Goal: Entertainment & Leisure: Consume media (video, audio)

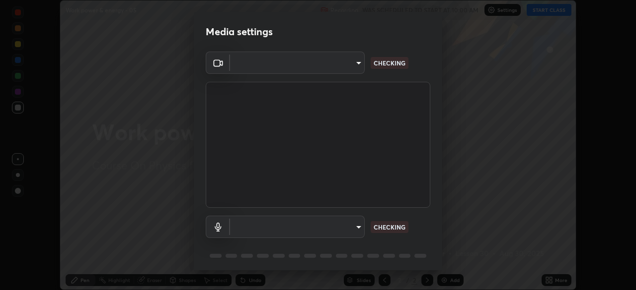
scroll to position [35, 0]
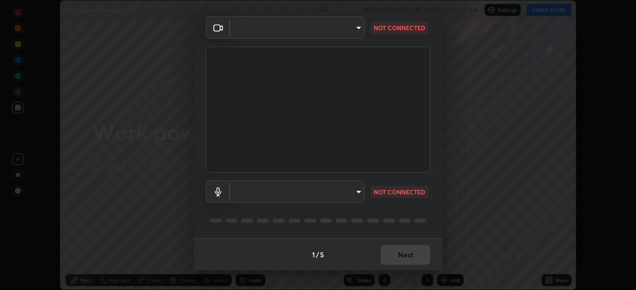
click at [400, 245] on div "1 / 5 Next" at bounding box center [318, 255] width 248 height 32
click at [402, 248] on div "1 / 5 Next" at bounding box center [318, 255] width 248 height 32
type input "c08bce05bf8d5aea718a1be68f52da0599af41aa0cc24399225b9d00f0db6711"
type input "f62e13f0dc2c211b2e31b7d04ee83dbf57bd85d8f499c87d3582929809dfa27d"
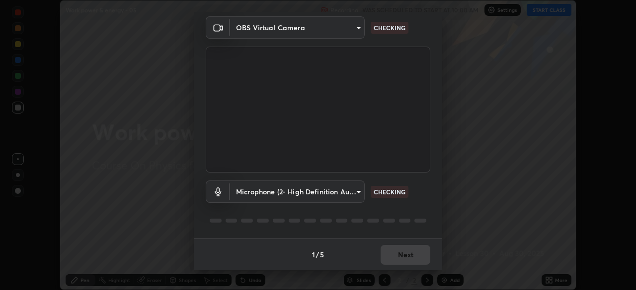
click at [403, 252] on div "1 / 5 Next" at bounding box center [318, 255] width 248 height 32
click at [404, 256] on div "1 / 5 Next" at bounding box center [318, 255] width 248 height 32
click at [406, 261] on div "1 / 5 Next" at bounding box center [318, 255] width 248 height 32
click at [407, 262] on div "1 / 5 Next" at bounding box center [318, 255] width 248 height 32
click at [410, 260] on div "1 / 5 Next" at bounding box center [318, 255] width 248 height 32
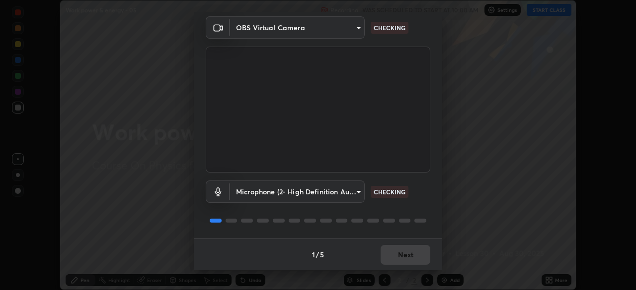
click at [411, 260] on div "1 / 5 Next" at bounding box center [318, 255] width 248 height 32
click at [413, 259] on div "1 / 5 Next" at bounding box center [318, 255] width 248 height 32
click at [410, 257] on div "1 / 5 Next" at bounding box center [318, 255] width 248 height 32
click at [411, 258] on div "1 / 5 Next" at bounding box center [318, 255] width 248 height 32
click at [412, 260] on div "1 / 5 Next" at bounding box center [318, 255] width 248 height 32
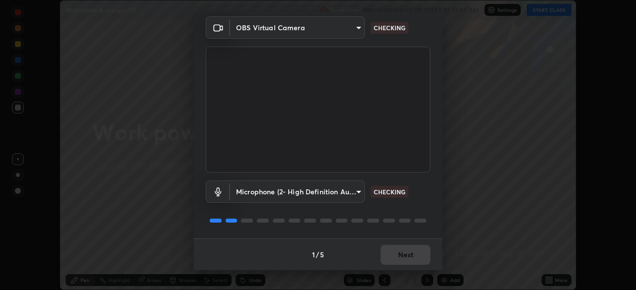
click at [409, 259] on div "1 / 5 Next" at bounding box center [318, 255] width 248 height 32
click at [408, 255] on div "1 / 5 Next" at bounding box center [318, 255] width 248 height 32
click at [408, 258] on div "1 / 5 Next" at bounding box center [318, 255] width 248 height 32
click at [407, 257] on div "1 / 5 Next" at bounding box center [318, 255] width 248 height 32
click at [410, 260] on div "1 / 5 Next" at bounding box center [318, 255] width 248 height 32
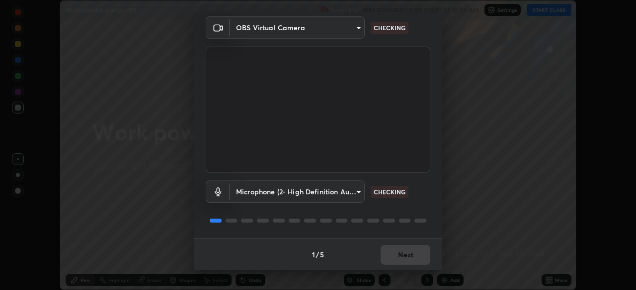
click at [408, 259] on div "1 / 5 Next" at bounding box center [318, 255] width 248 height 32
click at [410, 256] on div "1 / 5 Next" at bounding box center [318, 255] width 248 height 32
click at [410, 254] on div "1 / 5 Next" at bounding box center [318, 255] width 248 height 32
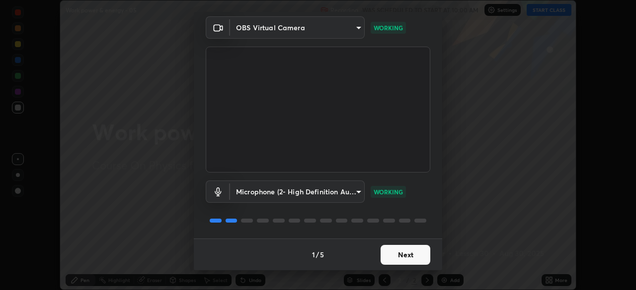
click at [409, 258] on button "Next" at bounding box center [405, 255] width 50 height 20
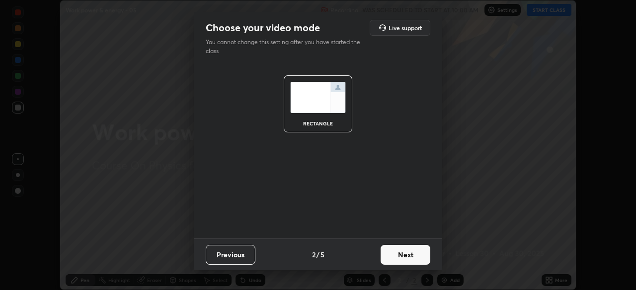
scroll to position [0, 0]
click at [410, 255] on button "Next" at bounding box center [405, 255] width 50 height 20
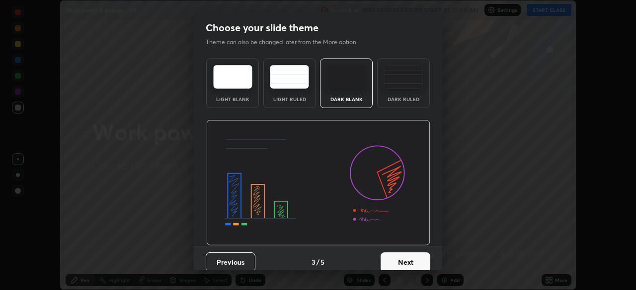
scroll to position [7, 0]
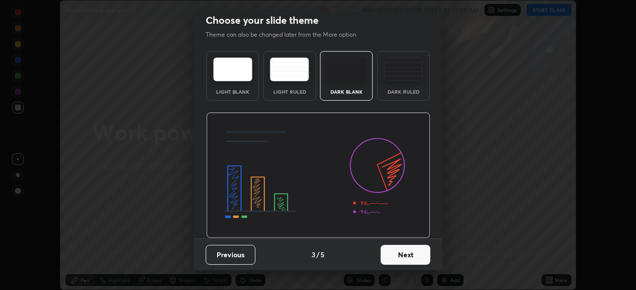
click at [398, 252] on button "Next" at bounding box center [405, 255] width 50 height 20
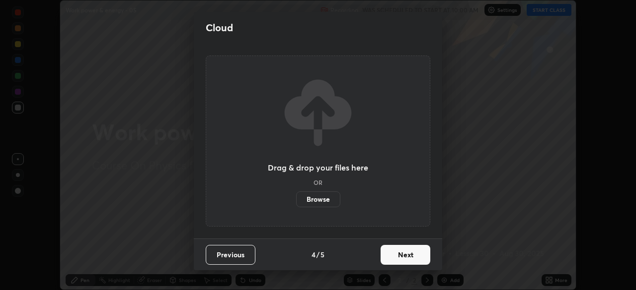
click at [405, 255] on button "Next" at bounding box center [405, 255] width 50 height 20
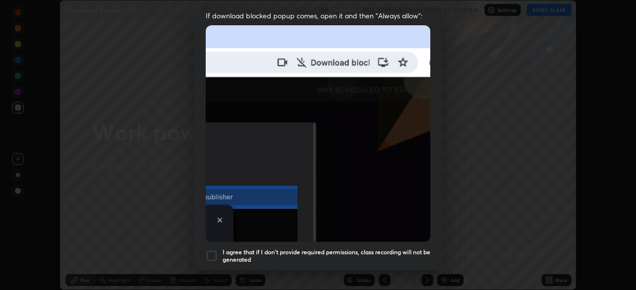
click at [388, 249] on h5 "I agree that if I don't provide required permissions, class recording will not …" at bounding box center [326, 256] width 208 height 15
click at [402, 265] on div "Allow "Download multiple files" if prompted: If download blocked popup comes, o…" at bounding box center [318, 65] width 248 height 418
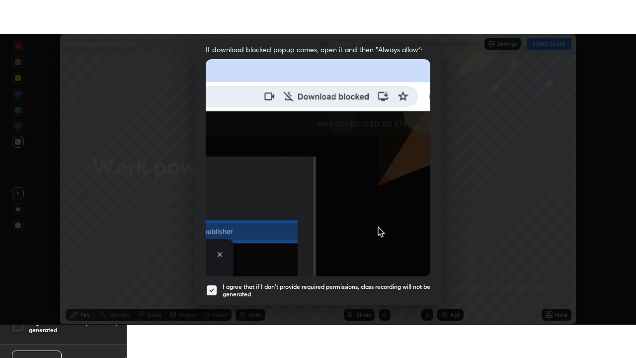
scroll to position [238, 0]
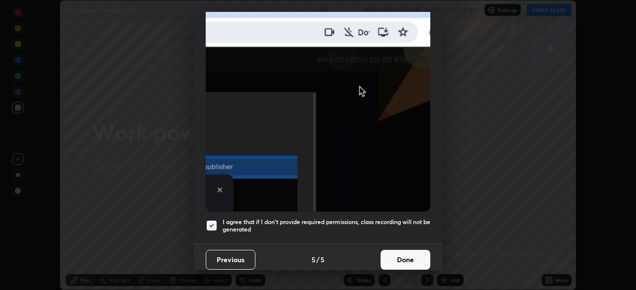
click at [399, 250] on button "Done" at bounding box center [405, 260] width 50 height 20
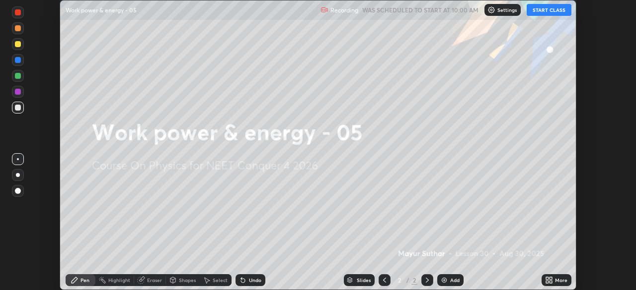
click at [547, 275] on div "More" at bounding box center [556, 281] width 30 height 12
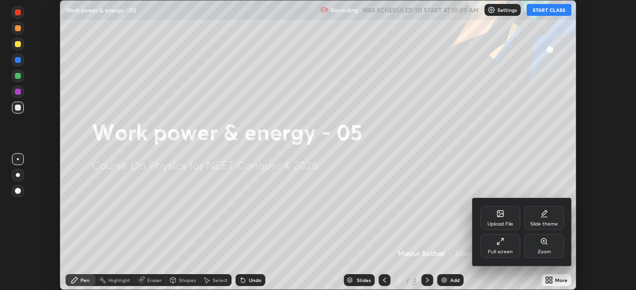
click at [502, 247] on div "Full screen" at bounding box center [500, 246] width 40 height 24
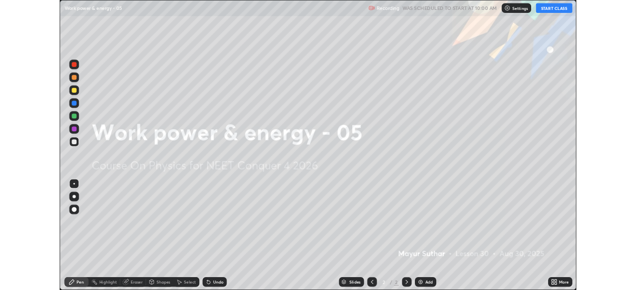
scroll to position [358, 636]
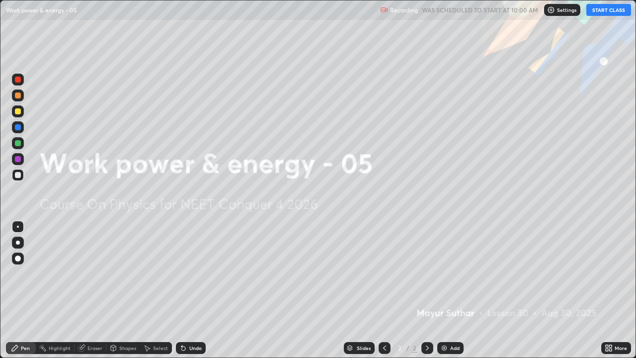
click at [595, 12] on button "START CLASS" at bounding box center [608, 10] width 45 height 12
click at [19, 258] on div at bounding box center [18, 258] width 6 height 6
click at [450, 290] on div "Add" at bounding box center [454, 347] width 9 height 5
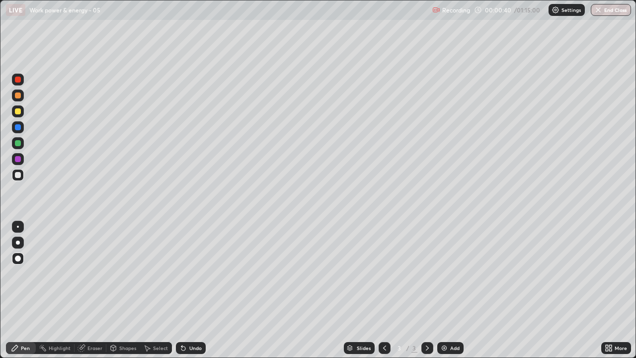
click at [189, 290] on div "Undo" at bounding box center [195, 347] width 12 height 5
click at [194, 290] on div "Undo" at bounding box center [195, 347] width 12 height 5
click at [191, 290] on div "Undo" at bounding box center [195, 347] width 12 height 5
click at [17, 158] on div at bounding box center [18, 159] width 6 height 6
click at [18, 143] on div at bounding box center [18, 143] width 6 height 6
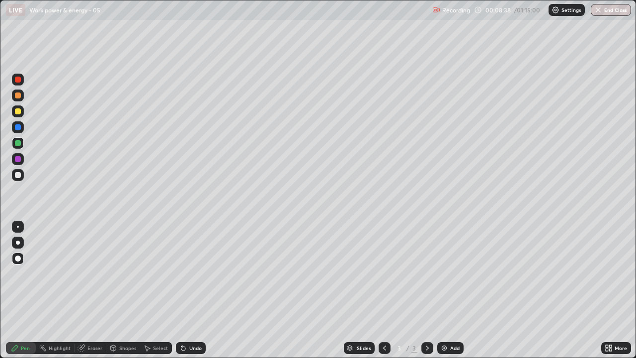
click at [444, 290] on img at bounding box center [444, 348] width 8 height 8
click at [18, 143] on div at bounding box center [18, 143] width 6 height 6
click at [19, 177] on div at bounding box center [18, 175] width 6 height 6
click at [443, 290] on img at bounding box center [444, 348] width 8 height 8
click at [380, 290] on div at bounding box center [384, 348] width 12 height 20
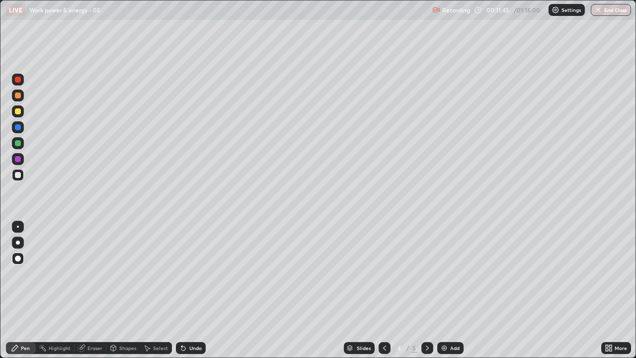
click at [426, 290] on icon at bounding box center [427, 348] width 8 height 8
click at [383, 290] on icon at bounding box center [384, 348] width 8 height 8
click at [426, 290] on icon at bounding box center [427, 348] width 8 height 8
click at [443, 290] on img at bounding box center [444, 348] width 8 height 8
click at [185, 290] on icon at bounding box center [183, 348] width 8 height 8
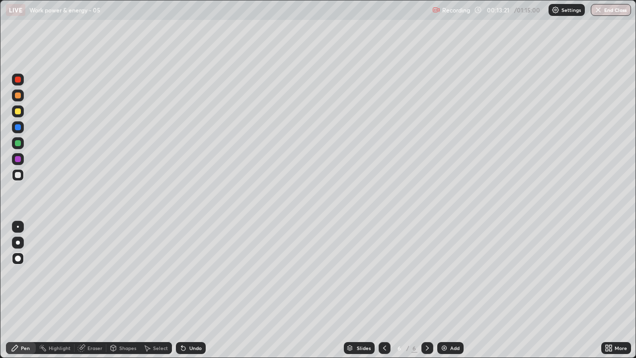
click at [188, 290] on div "Undo" at bounding box center [191, 348] width 30 height 12
click at [185, 290] on icon at bounding box center [183, 348] width 8 height 8
click at [190, 290] on div "Undo" at bounding box center [195, 347] width 12 height 5
click at [194, 290] on div "Undo" at bounding box center [195, 347] width 12 height 5
click at [194, 290] on div "Undo" at bounding box center [191, 348] width 30 height 12
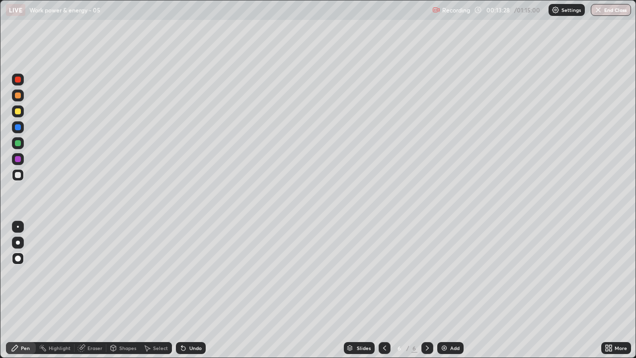
click at [193, 290] on div "Undo" at bounding box center [191, 348] width 30 height 12
click at [192, 290] on div "Undo" at bounding box center [191, 348] width 30 height 12
click at [189, 290] on div "Undo" at bounding box center [195, 347] width 12 height 5
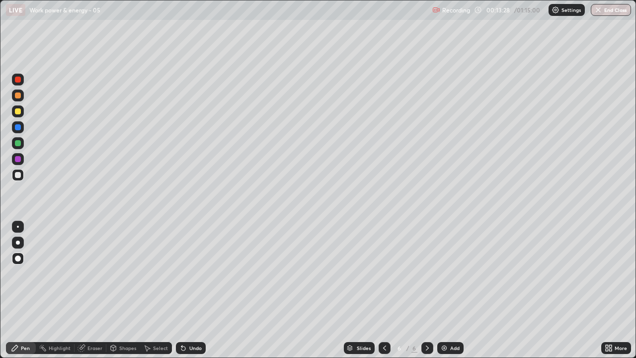
click at [186, 290] on div "Undo" at bounding box center [191, 348] width 30 height 12
click at [186, 290] on icon at bounding box center [183, 348] width 8 height 8
click at [183, 290] on icon at bounding box center [183, 348] width 4 height 4
click at [181, 290] on icon at bounding box center [183, 348] width 4 height 4
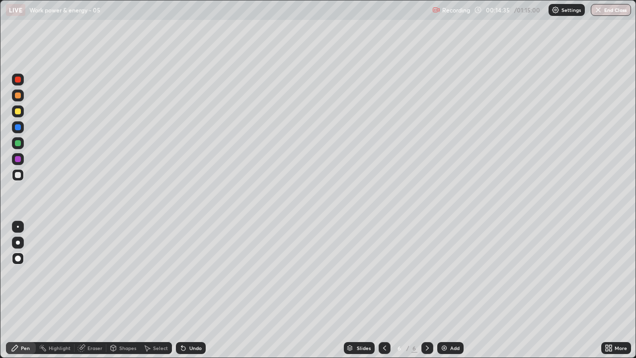
click at [17, 127] on div at bounding box center [18, 127] width 6 height 6
click at [442, 290] on img at bounding box center [444, 348] width 8 height 8
click at [16, 174] on div at bounding box center [18, 175] width 6 height 6
click at [186, 290] on div "Undo" at bounding box center [191, 348] width 30 height 12
click at [187, 290] on div "Undo" at bounding box center [191, 348] width 30 height 12
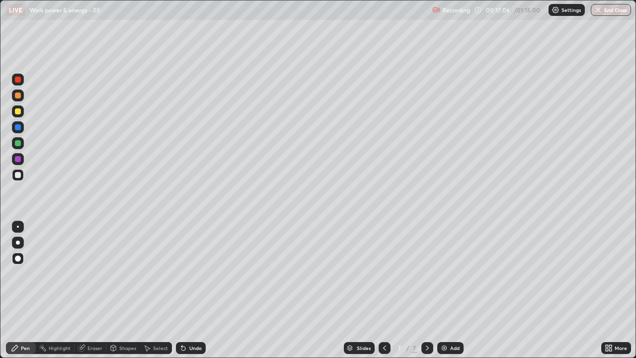
click at [192, 290] on div "Undo" at bounding box center [195, 347] width 12 height 5
click at [19, 145] on div at bounding box center [18, 143] width 6 height 6
click at [16, 80] on div at bounding box center [18, 79] width 6 height 6
click at [189, 290] on div "Undo" at bounding box center [195, 347] width 12 height 5
click at [187, 290] on div "Undo" at bounding box center [191, 348] width 30 height 12
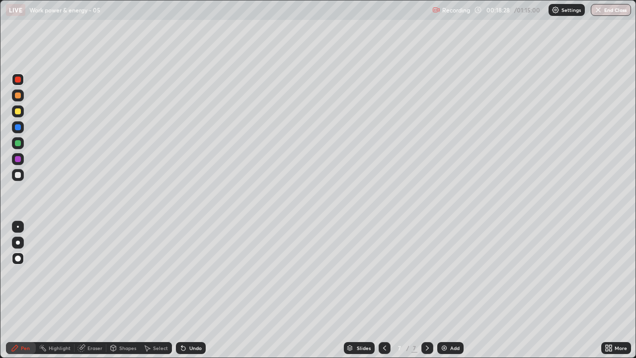
click at [187, 290] on div "Undo" at bounding box center [191, 348] width 30 height 12
click at [189, 290] on div "Undo" at bounding box center [195, 347] width 12 height 5
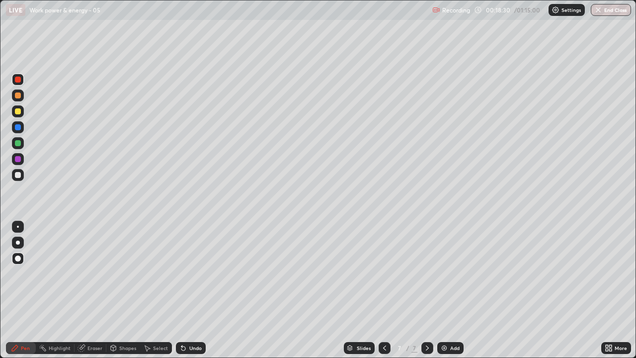
click at [189, 290] on div "Undo" at bounding box center [195, 347] width 12 height 5
click at [189, 290] on div "Undo" at bounding box center [191, 348] width 30 height 12
click at [188, 290] on div "Undo" at bounding box center [191, 348] width 30 height 12
click at [88, 290] on div "Eraser" at bounding box center [94, 347] width 15 height 5
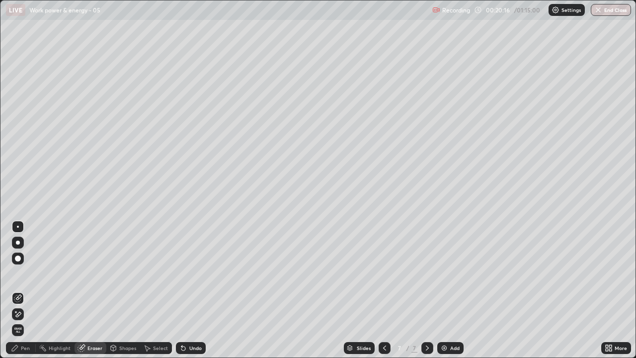
click at [21, 290] on div "Pen" at bounding box center [25, 347] width 9 height 5
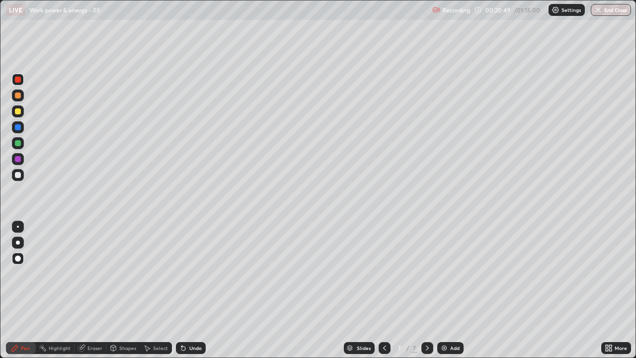
click at [19, 113] on div at bounding box center [18, 111] width 6 height 6
click at [438, 290] on div "Add" at bounding box center [450, 348] width 26 height 12
click at [92, 290] on div "Eraser" at bounding box center [94, 347] width 15 height 5
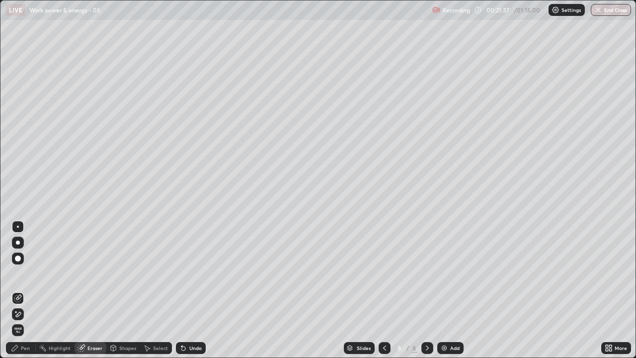
click at [19, 290] on div "Pen" at bounding box center [21, 348] width 30 height 12
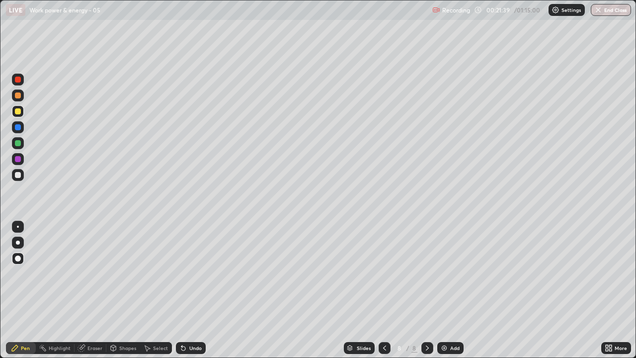
click at [383, 290] on icon at bounding box center [384, 348] width 8 height 8
click at [426, 290] on icon at bounding box center [427, 347] width 3 height 5
click at [388, 290] on div at bounding box center [384, 348] width 12 height 20
click at [425, 290] on icon at bounding box center [427, 348] width 8 height 8
click at [189, 290] on div "Undo" at bounding box center [191, 348] width 30 height 12
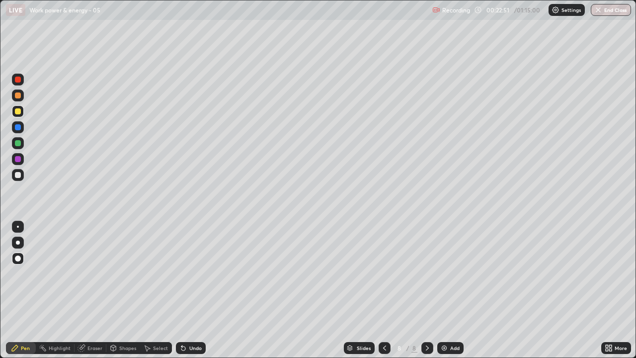
click at [383, 290] on icon at bounding box center [384, 348] width 8 height 8
click at [18, 178] on div at bounding box center [18, 175] width 12 height 12
click at [426, 290] on icon at bounding box center [427, 348] width 8 height 8
click at [378, 290] on div at bounding box center [384, 348] width 12 height 12
click at [421, 290] on div at bounding box center [427, 348] width 12 height 12
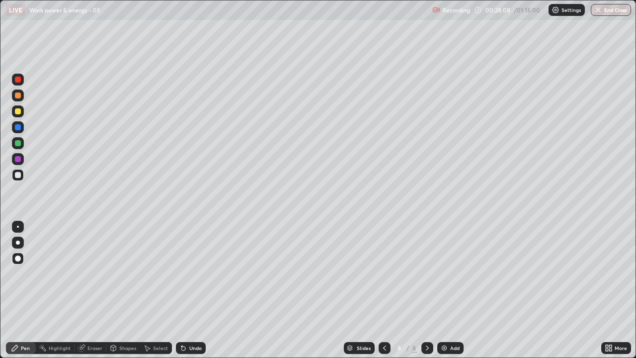
click at [441, 290] on img at bounding box center [444, 348] width 8 height 8
click at [20, 174] on div at bounding box center [18, 175] width 6 height 6
click at [182, 290] on icon at bounding box center [183, 348] width 4 height 4
click at [189, 290] on div "Undo" at bounding box center [195, 347] width 12 height 5
click at [193, 290] on div "Undo" at bounding box center [191, 348] width 30 height 12
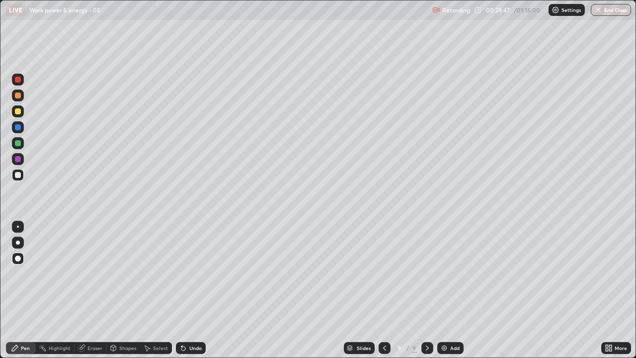
click at [194, 290] on div "Undo" at bounding box center [195, 347] width 12 height 5
click at [197, 290] on div "Undo" at bounding box center [195, 347] width 12 height 5
click at [17, 112] on div at bounding box center [18, 111] width 6 height 6
click at [17, 113] on div at bounding box center [18, 111] width 6 height 6
click at [192, 290] on div "Undo" at bounding box center [195, 347] width 12 height 5
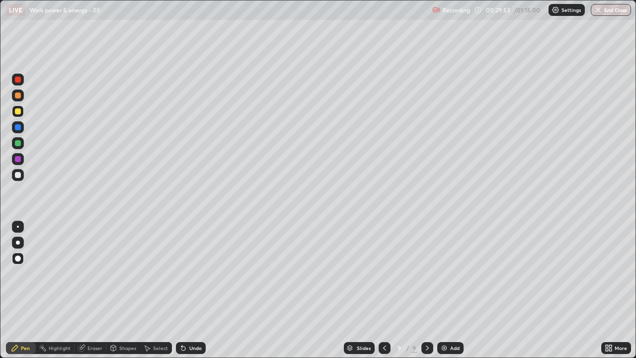
click at [18, 129] on div at bounding box center [18, 127] width 6 height 6
click at [19, 175] on div at bounding box center [18, 175] width 6 height 6
click at [18, 175] on div at bounding box center [18, 175] width 6 height 6
click at [447, 290] on div "Add" at bounding box center [450, 348] width 26 height 12
click at [20, 112] on div at bounding box center [18, 111] width 6 height 6
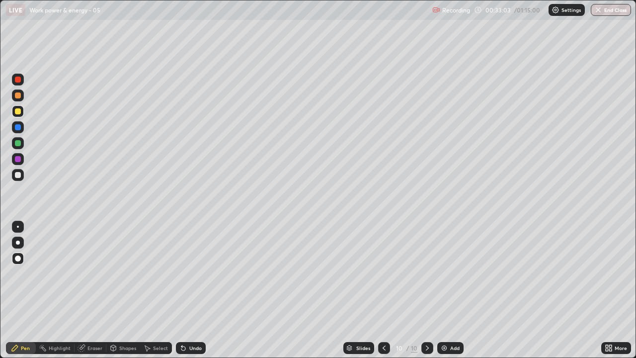
click at [21, 159] on div at bounding box center [18, 159] width 12 height 12
click at [18, 178] on div at bounding box center [18, 175] width 12 height 12
click at [189, 290] on div "Undo" at bounding box center [195, 347] width 12 height 5
click at [19, 157] on div at bounding box center [18, 159] width 6 height 6
click at [18, 94] on div at bounding box center [18, 95] width 6 height 6
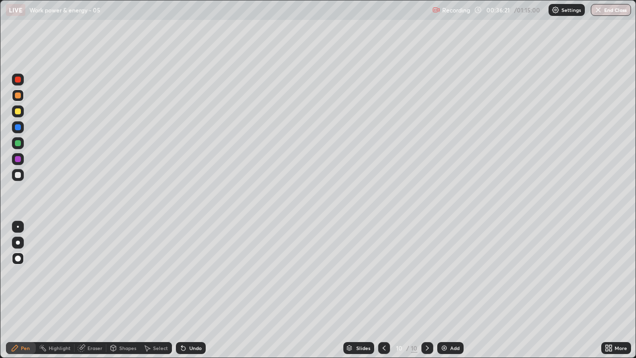
click at [444, 290] on img at bounding box center [444, 348] width 8 height 8
click at [18, 175] on div at bounding box center [18, 175] width 6 height 6
click at [20, 113] on div at bounding box center [18, 111] width 6 height 6
click at [17, 127] on div at bounding box center [18, 127] width 6 height 6
click at [187, 290] on div "Undo" at bounding box center [191, 348] width 30 height 12
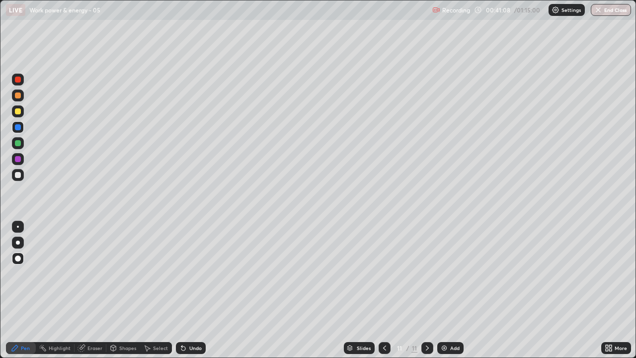
click at [191, 290] on div "Undo" at bounding box center [195, 347] width 12 height 5
click at [18, 143] on div at bounding box center [18, 143] width 6 height 6
click at [191, 290] on div "Undo" at bounding box center [195, 347] width 12 height 5
click at [192, 290] on div "Undo" at bounding box center [195, 347] width 12 height 5
click at [194, 290] on div "Undo" at bounding box center [195, 347] width 12 height 5
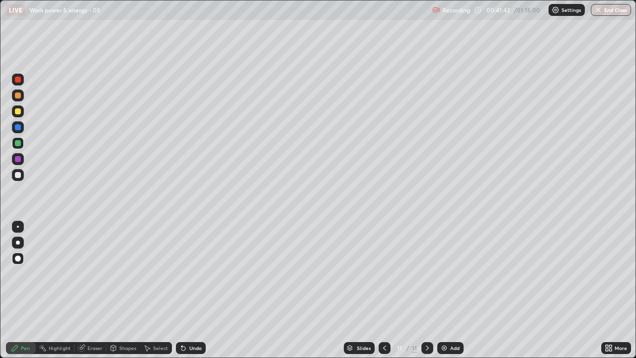
click at [193, 290] on div "Undo" at bounding box center [195, 347] width 12 height 5
click at [192, 290] on div "Undo" at bounding box center [195, 347] width 12 height 5
click at [191, 290] on div "Undo" at bounding box center [195, 347] width 12 height 5
click at [190, 290] on div "Undo" at bounding box center [195, 347] width 12 height 5
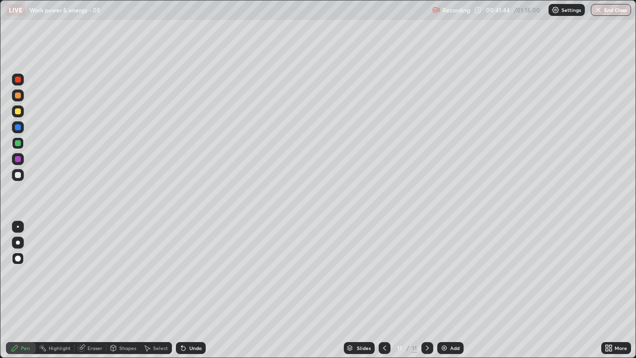
click at [189, 290] on div "Undo" at bounding box center [195, 347] width 12 height 5
click at [187, 290] on div "Undo" at bounding box center [191, 348] width 30 height 12
click at [189, 290] on div "Undo" at bounding box center [195, 347] width 12 height 5
click at [187, 290] on div "Undo" at bounding box center [191, 348] width 30 height 12
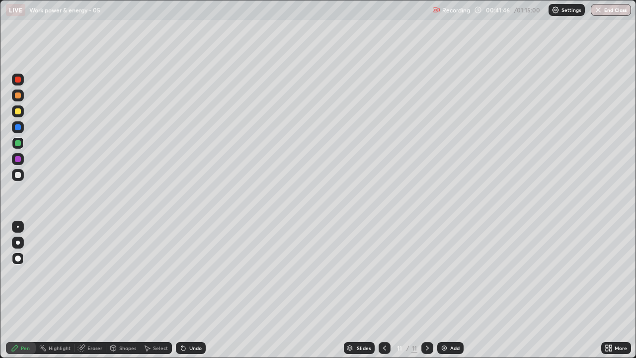
click at [186, 290] on div "Undo" at bounding box center [191, 348] width 30 height 12
click at [188, 290] on div "Undo" at bounding box center [191, 348] width 30 height 12
click at [181, 290] on div "Undo" at bounding box center [191, 348] width 30 height 12
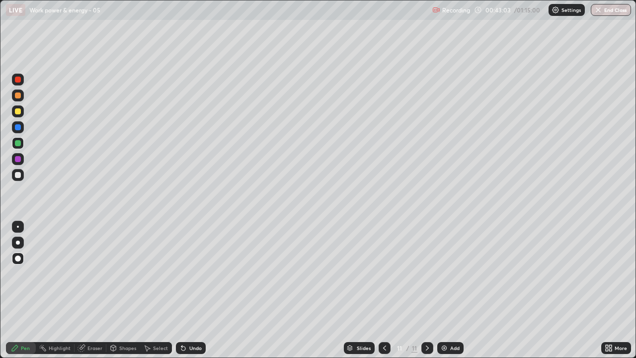
click at [446, 290] on div "Add" at bounding box center [450, 348] width 26 height 12
click at [383, 290] on icon at bounding box center [384, 348] width 8 height 8
click at [427, 290] on icon at bounding box center [427, 348] width 8 height 8
click at [87, 290] on div "Eraser" at bounding box center [94, 347] width 15 height 5
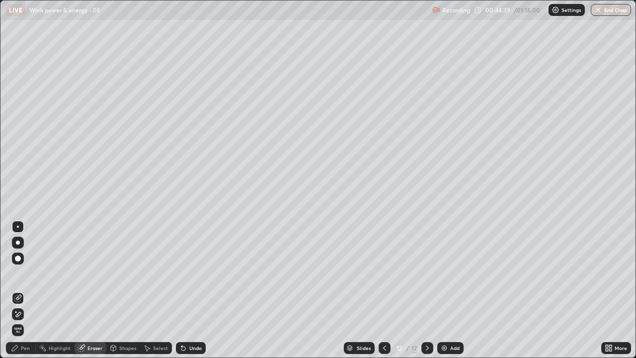
click at [20, 290] on span "Erase all" at bounding box center [17, 330] width 11 height 6
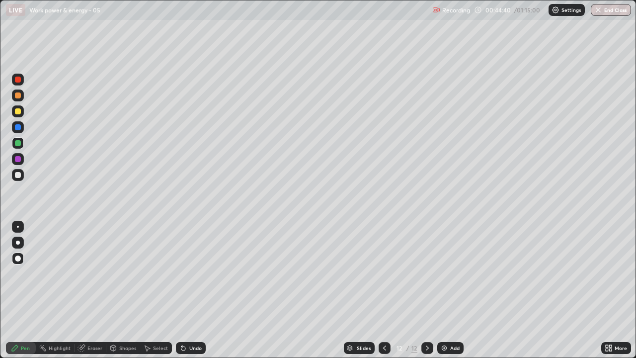
click at [22, 290] on div "Pen" at bounding box center [25, 347] width 9 height 5
click at [78, 290] on div "Eraser" at bounding box center [90, 348] width 32 height 12
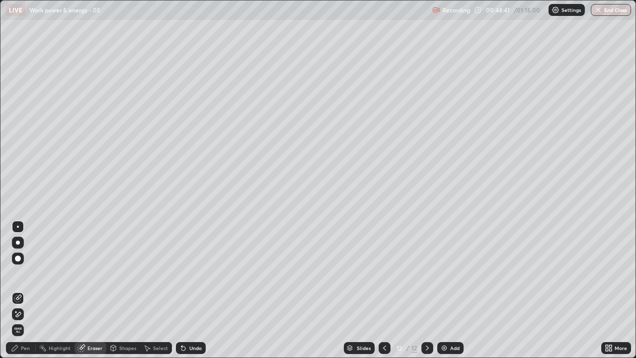
click at [16, 290] on icon at bounding box center [18, 298] width 8 height 8
click at [25, 290] on div "Pen" at bounding box center [25, 347] width 9 height 5
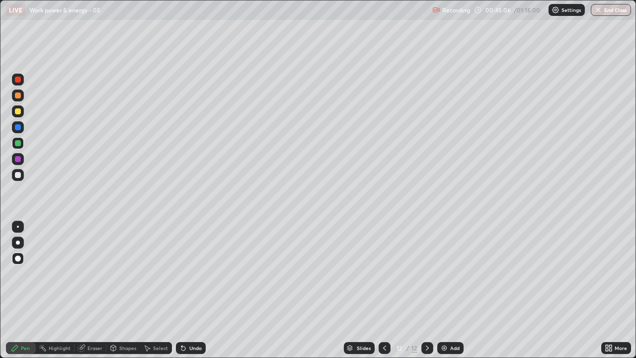
click at [378, 290] on div at bounding box center [384, 348] width 12 height 12
click at [382, 290] on icon at bounding box center [384, 348] width 8 height 8
click at [16, 130] on div at bounding box center [18, 127] width 6 height 6
click at [425, 290] on icon at bounding box center [427, 348] width 8 height 8
click at [426, 290] on icon at bounding box center [427, 347] width 3 height 5
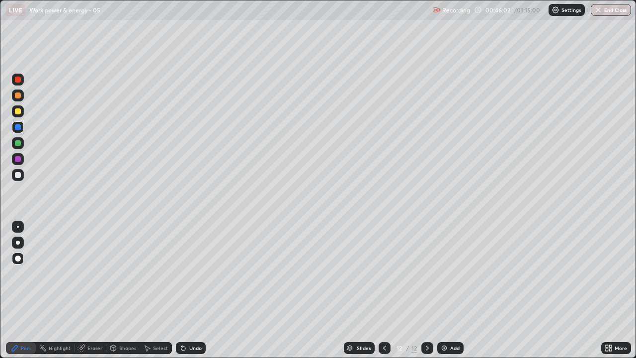
click at [19, 112] on div at bounding box center [18, 111] width 6 height 6
click at [196, 290] on div "Undo" at bounding box center [191, 348] width 30 height 12
click at [191, 290] on div "Undo" at bounding box center [195, 347] width 12 height 5
click at [18, 79] on div at bounding box center [18, 79] width 6 height 6
click at [16, 142] on div at bounding box center [18, 143] width 6 height 6
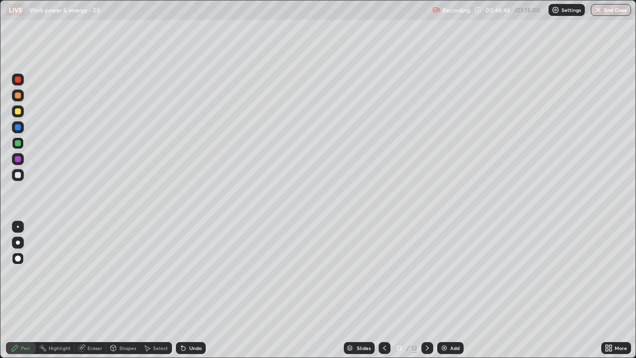
click at [18, 79] on div at bounding box center [18, 79] width 6 height 6
click at [17, 172] on div at bounding box center [18, 175] width 6 height 6
click at [17, 158] on div at bounding box center [18, 159] width 6 height 6
click at [18, 175] on div at bounding box center [18, 175] width 6 height 6
click at [16, 144] on div at bounding box center [18, 143] width 6 height 6
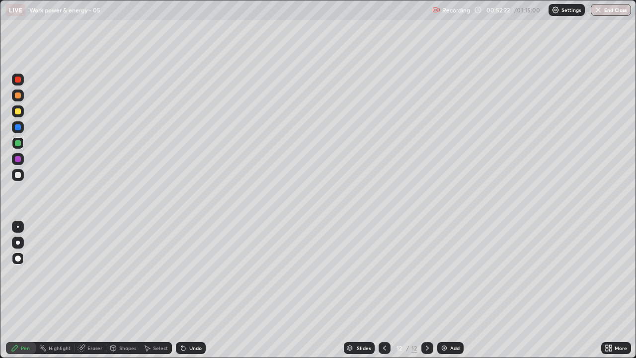
click at [185, 290] on icon at bounding box center [183, 348] width 8 height 8
click at [187, 290] on div "Undo" at bounding box center [191, 348] width 30 height 12
click at [181, 290] on icon at bounding box center [181, 345] width 1 height 1
click at [183, 290] on div "Undo" at bounding box center [191, 348] width 30 height 12
click at [185, 290] on icon at bounding box center [183, 348] width 8 height 8
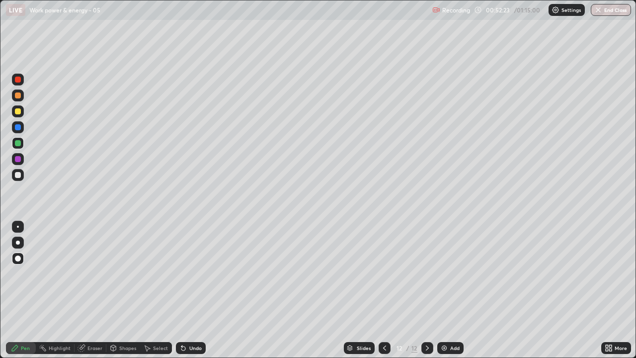
click at [181, 290] on icon at bounding box center [181, 345] width 1 height 1
click at [184, 290] on div "Undo" at bounding box center [191, 348] width 30 height 12
click at [185, 290] on div "Undo" at bounding box center [191, 348] width 30 height 12
click at [186, 290] on div "Undo" at bounding box center [191, 348] width 30 height 12
click at [187, 290] on div "Undo" at bounding box center [191, 348] width 30 height 12
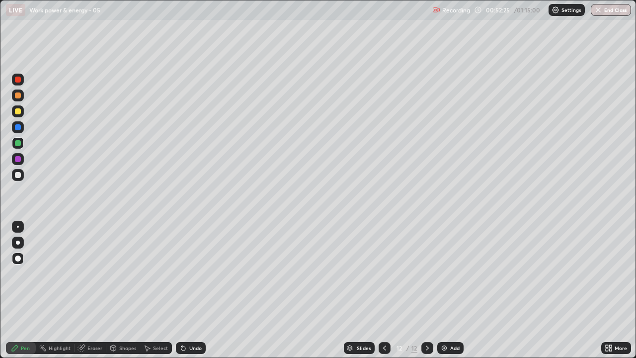
click at [189, 290] on div "Undo" at bounding box center [195, 347] width 12 height 5
click at [191, 290] on div "Undo" at bounding box center [195, 347] width 12 height 5
click at [190, 290] on div "Undo" at bounding box center [195, 347] width 12 height 5
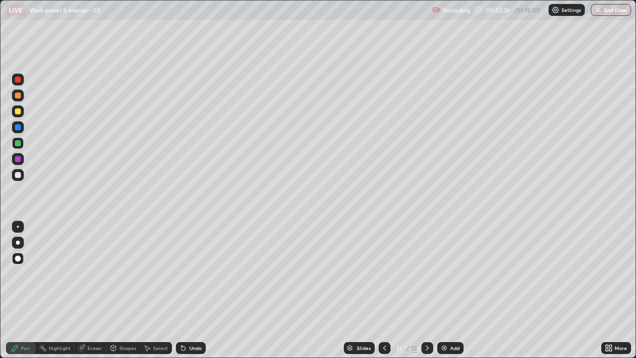
click at [190, 290] on div "Undo" at bounding box center [195, 347] width 12 height 5
click at [190, 290] on div "Undo" at bounding box center [191, 348] width 30 height 12
click at [445, 290] on img at bounding box center [444, 348] width 8 height 8
click at [20, 175] on div at bounding box center [18, 175] width 6 height 6
click at [190, 290] on div "Undo" at bounding box center [191, 348] width 30 height 12
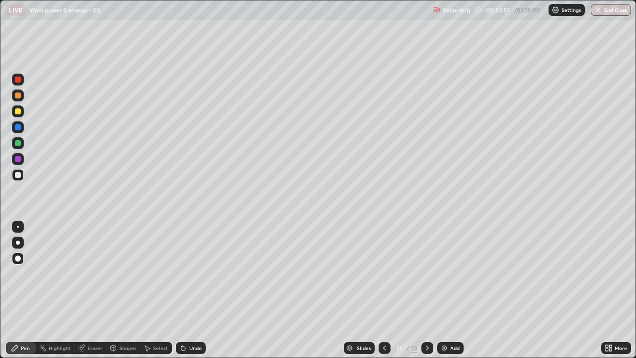
click at [17, 132] on div at bounding box center [18, 127] width 12 height 12
click at [18, 112] on div at bounding box center [18, 111] width 6 height 6
click at [444, 290] on img at bounding box center [444, 348] width 8 height 8
click at [191, 290] on div "Undo" at bounding box center [195, 347] width 12 height 5
click at [19, 144] on div at bounding box center [18, 143] width 6 height 6
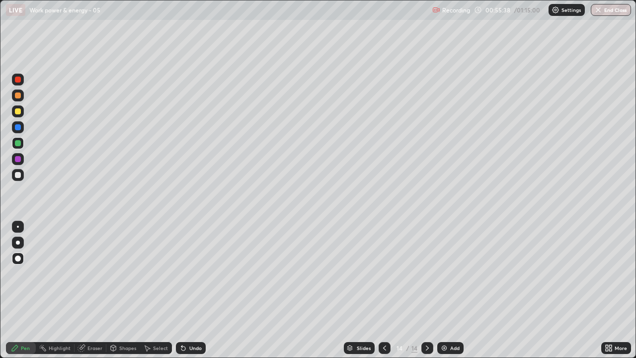
click at [127, 290] on div "Shapes" at bounding box center [123, 348] width 34 height 12
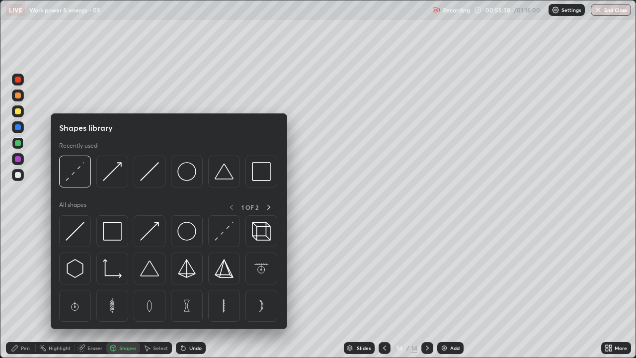
click at [99, 290] on div "Eraser" at bounding box center [94, 347] width 15 height 5
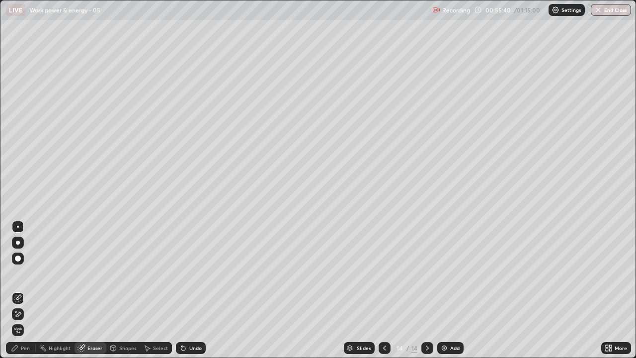
click at [25, 290] on div "Pen" at bounding box center [25, 347] width 9 height 5
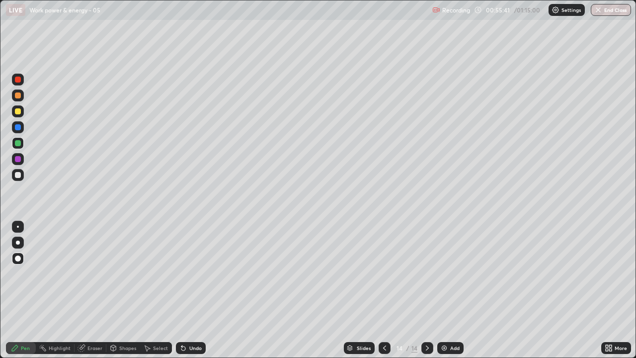
click at [18, 128] on div at bounding box center [18, 127] width 6 height 6
click at [20, 116] on div at bounding box center [18, 111] width 12 height 12
click at [20, 144] on div at bounding box center [18, 143] width 6 height 6
click at [18, 161] on div at bounding box center [18, 159] width 6 height 6
click at [96, 290] on div "Eraser" at bounding box center [90, 348] width 32 height 12
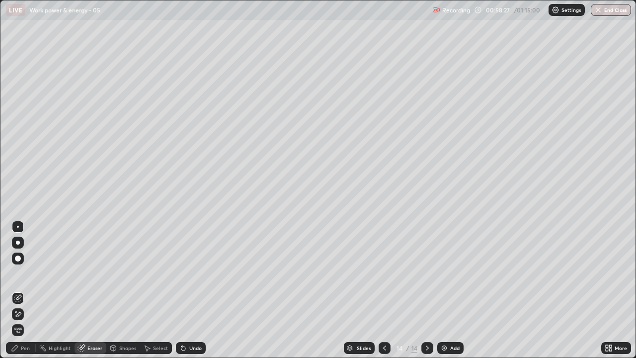
click at [24, 290] on div "Pen" at bounding box center [25, 347] width 9 height 5
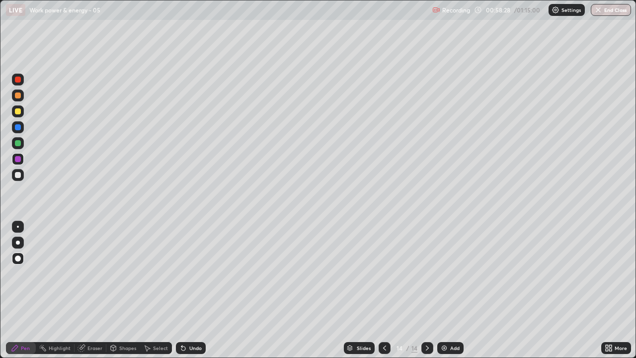
click at [17, 174] on div at bounding box center [18, 175] width 6 height 6
click at [443, 290] on img at bounding box center [444, 348] width 8 height 8
click at [18, 175] on div at bounding box center [18, 175] width 6 height 6
click at [194, 290] on div "Undo" at bounding box center [195, 347] width 12 height 5
click at [190, 290] on div "Undo" at bounding box center [191, 348] width 30 height 12
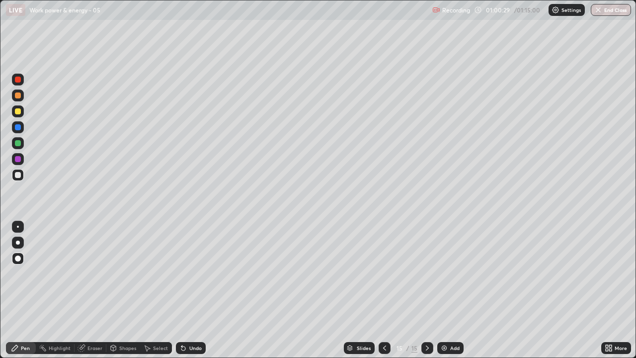
click at [18, 111] on div at bounding box center [18, 111] width 6 height 6
click at [601, 8] on img "button" at bounding box center [598, 10] width 8 height 8
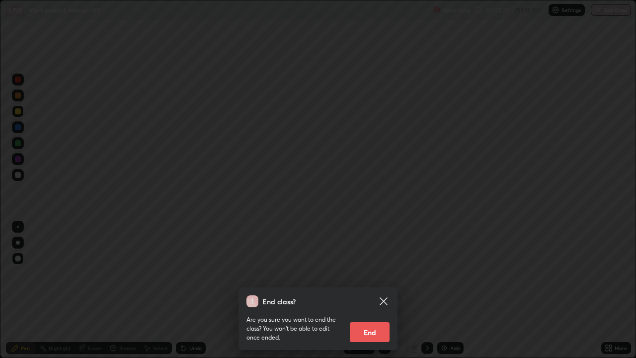
click at [366, 290] on button "End" at bounding box center [370, 332] width 40 height 20
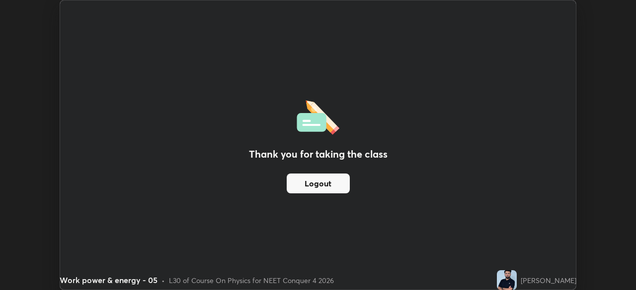
scroll to position [49363, 49018]
